Goal: Check status: Check status

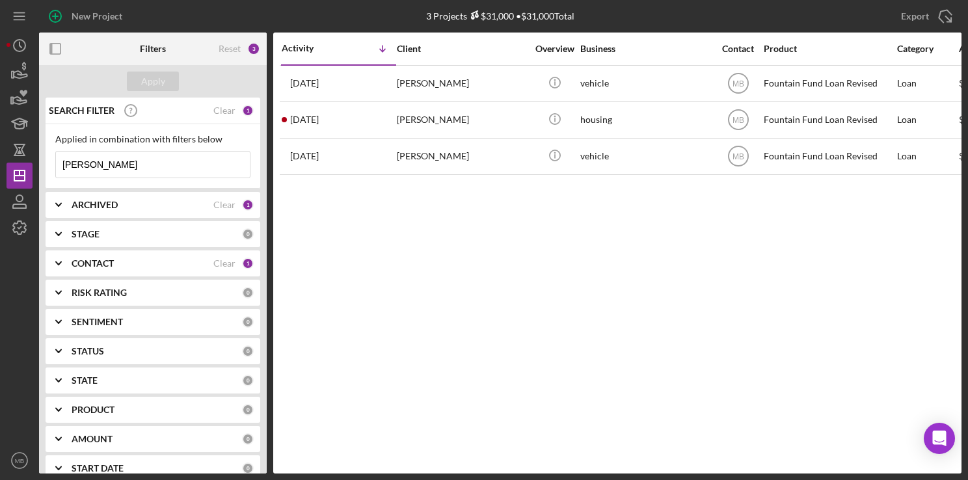
click at [186, 167] on input "[PERSON_NAME]" at bounding box center [153, 165] width 194 height 26
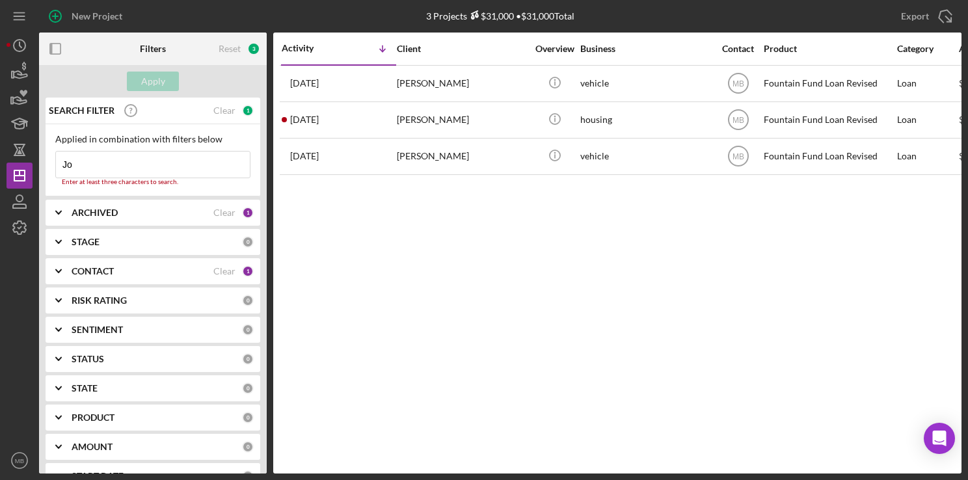
type input "J"
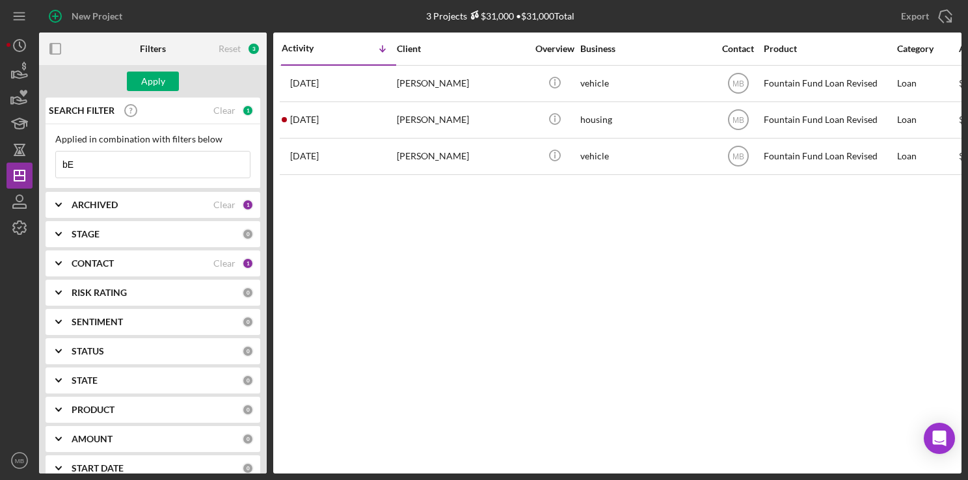
type input "b"
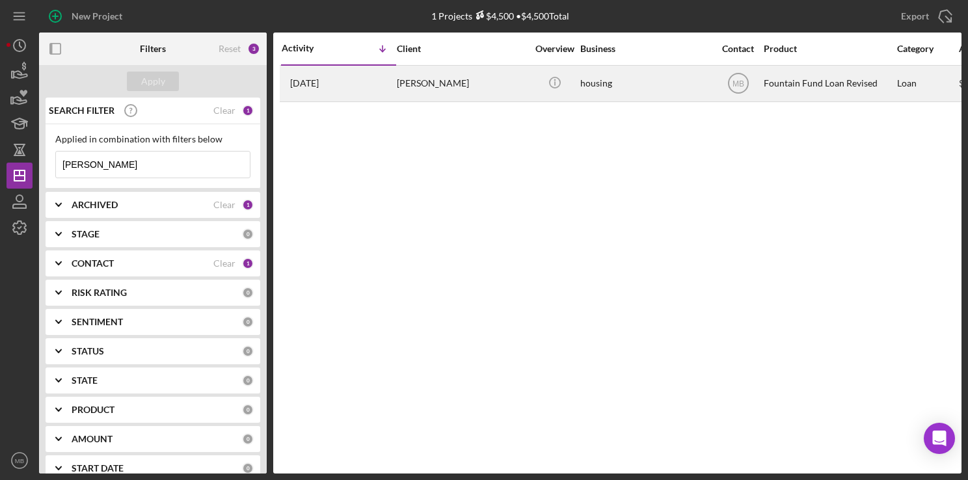
type input "[PERSON_NAME]"
click at [445, 74] on div "[PERSON_NAME]" at bounding box center [462, 83] width 130 height 34
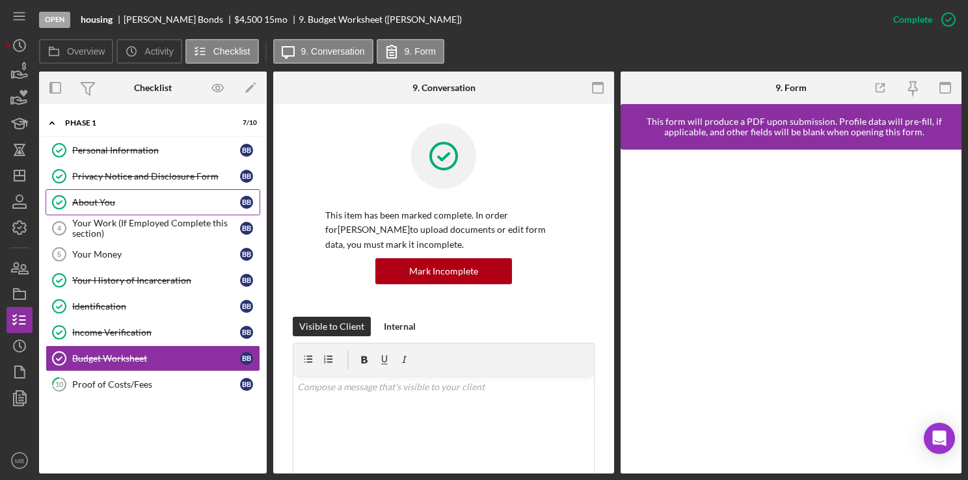
click at [149, 197] on div "About You" at bounding box center [156, 202] width 168 height 10
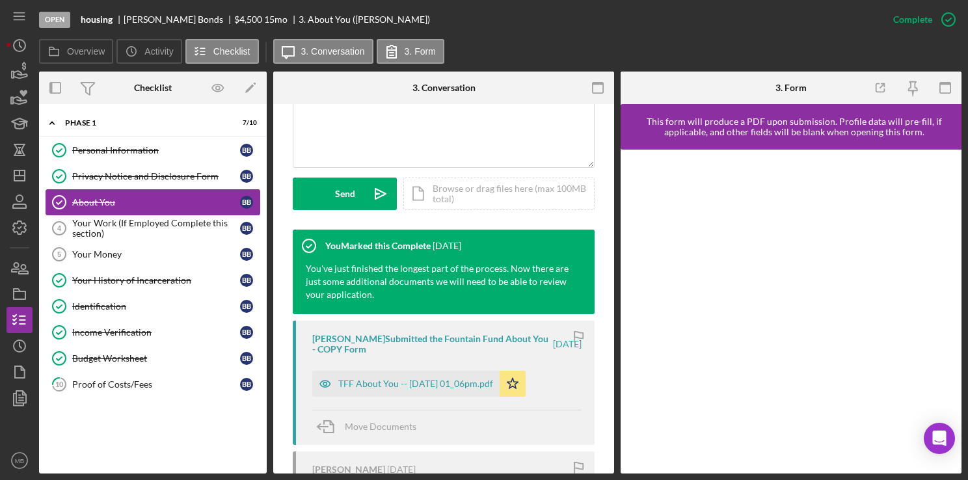
scroll to position [325, 0]
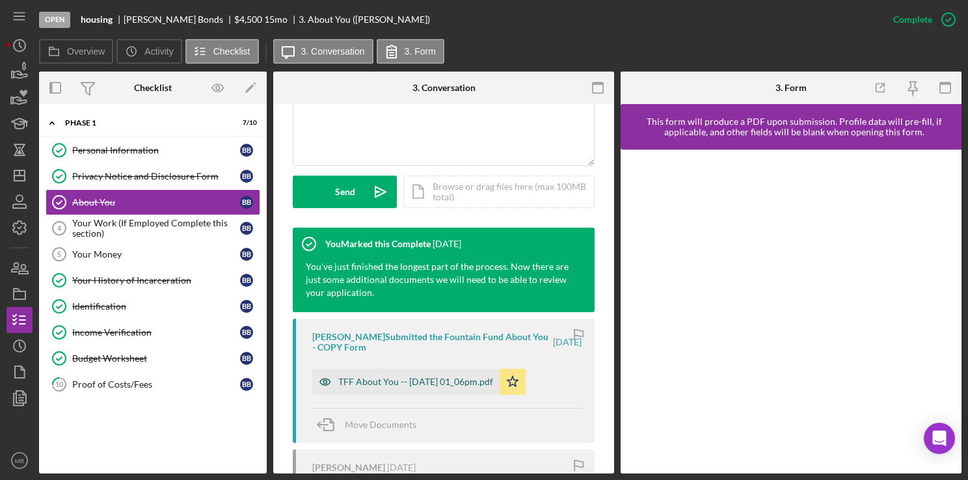
click at [435, 392] on div "TFF About You -- [DATE] 01_06pm.pdf" at bounding box center [405, 382] width 187 height 26
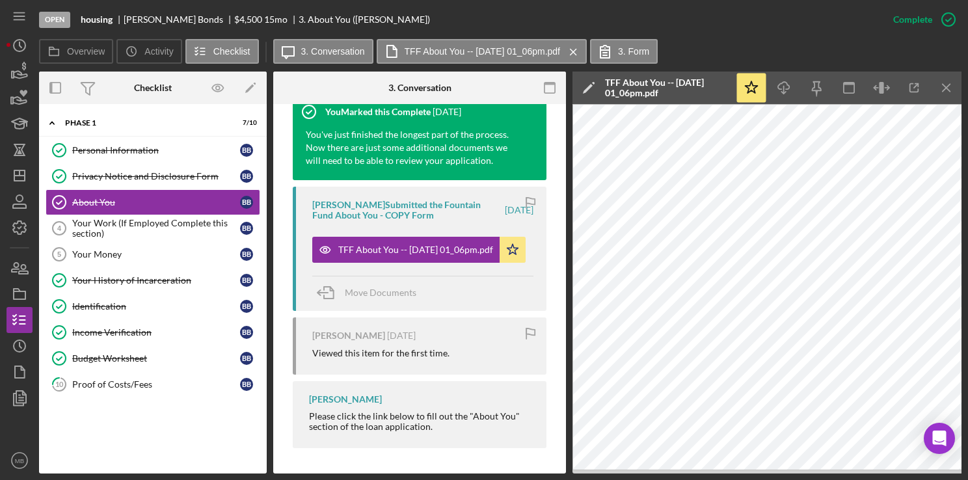
scroll to position [460, 0]
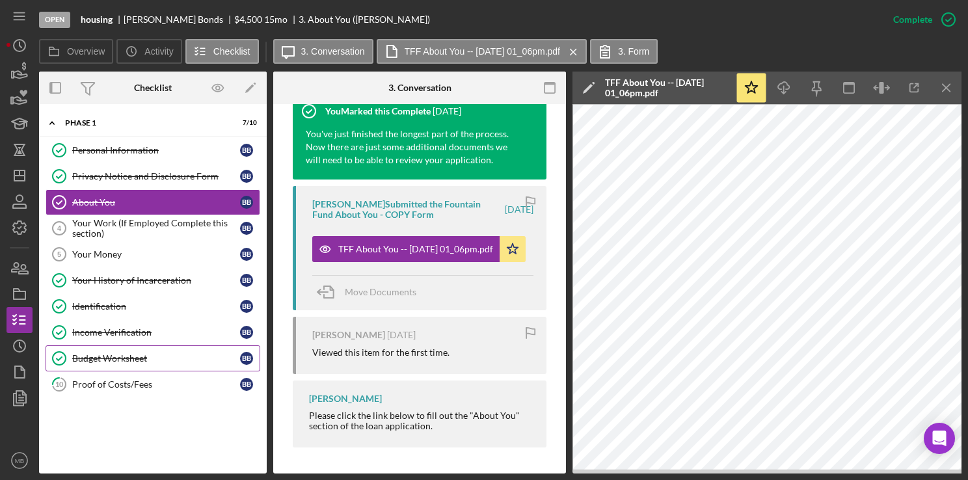
click at [116, 362] on link "Budget Worksheet Budget Worksheet B B" at bounding box center [153, 358] width 215 height 26
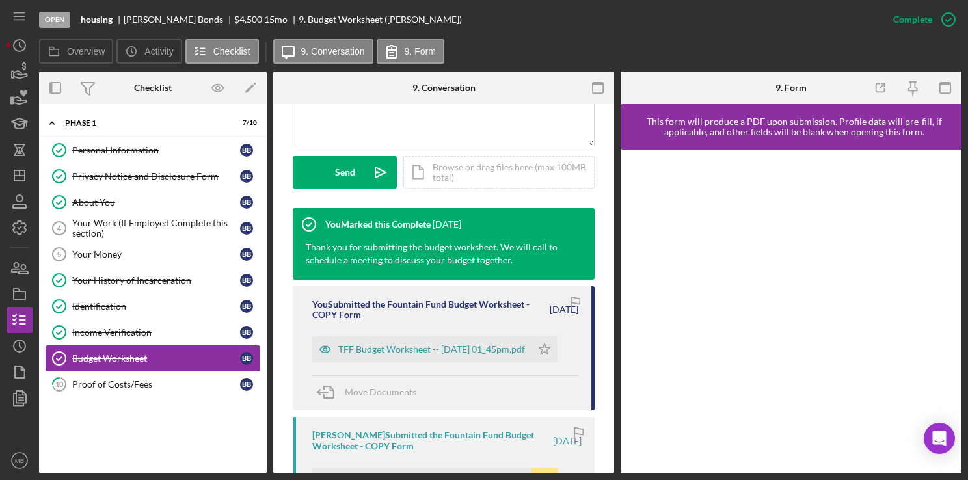
scroll to position [345, 0]
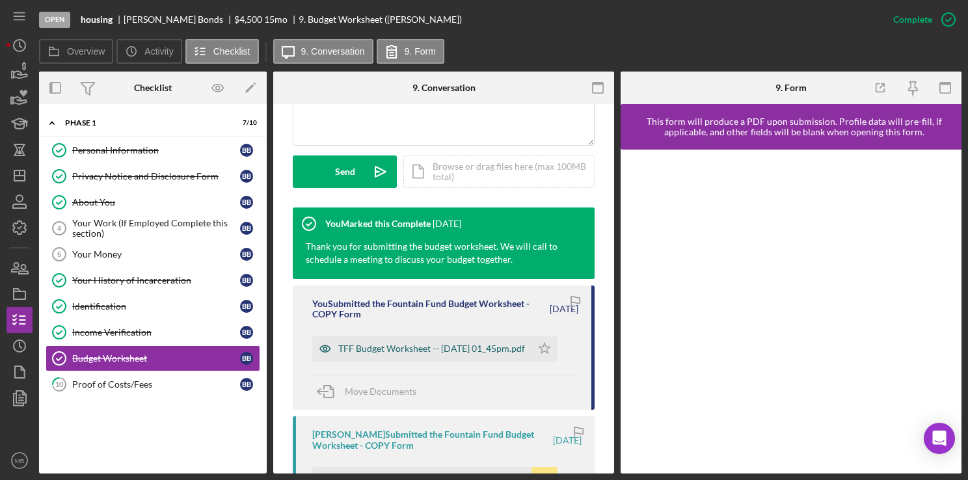
click at [428, 354] on div "TFF Budget Worksheet -- [DATE] 01_45pm.pdf" at bounding box center [431, 348] width 187 height 10
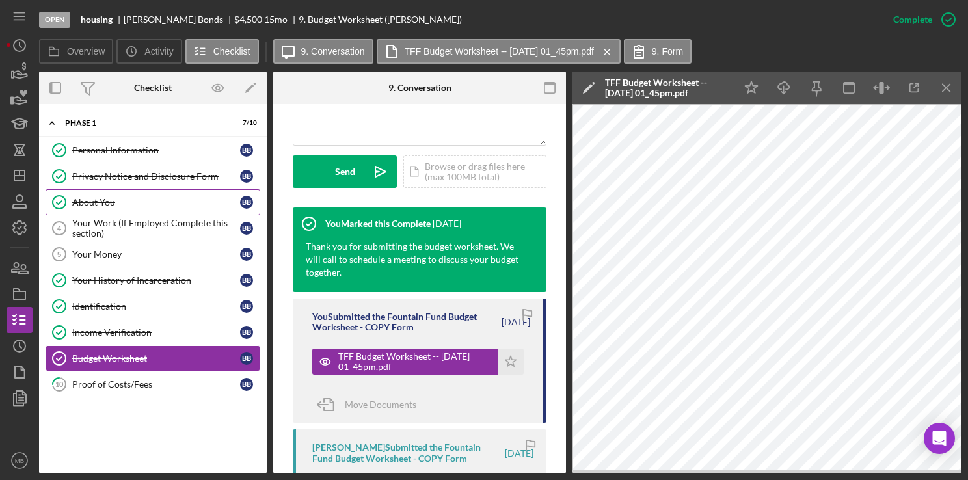
click at [101, 203] on div "About You" at bounding box center [156, 202] width 168 height 10
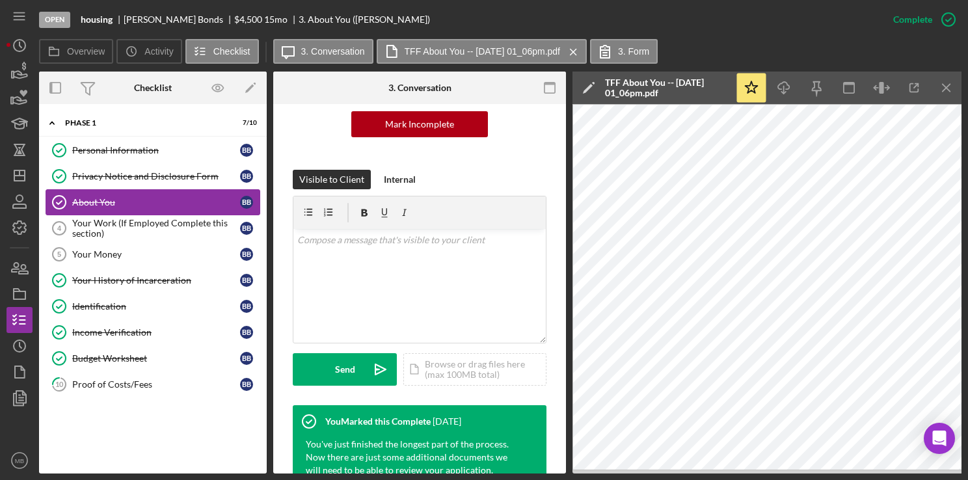
scroll to position [151, 0]
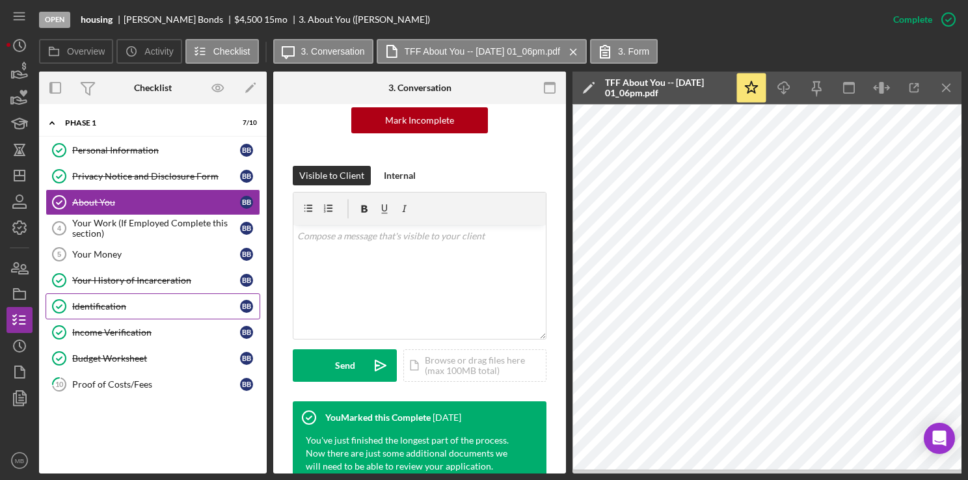
click at [106, 307] on div "Identification" at bounding box center [156, 306] width 168 height 10
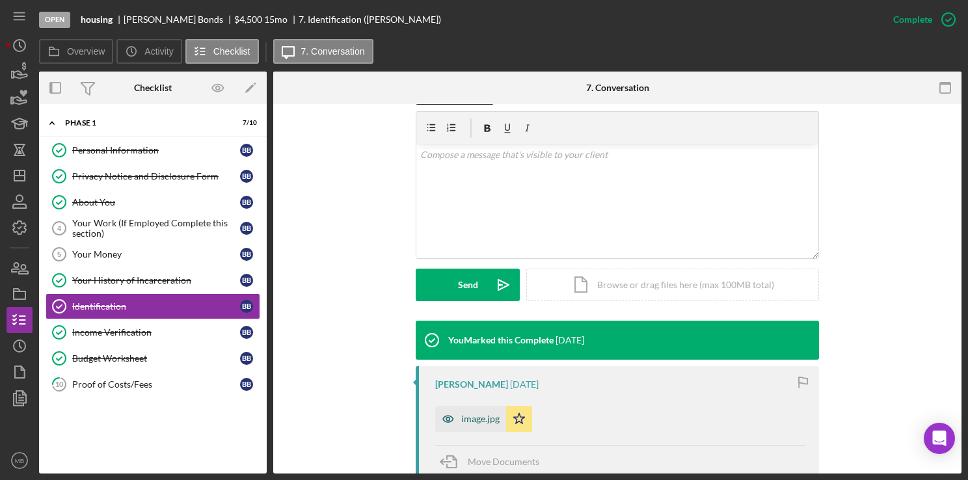
click at [473, 420] on div "image.jpg" at bounding box center [480, 419] width 38 height 10
